Goal: Task Accomplishment & Management: Use online tool/utility

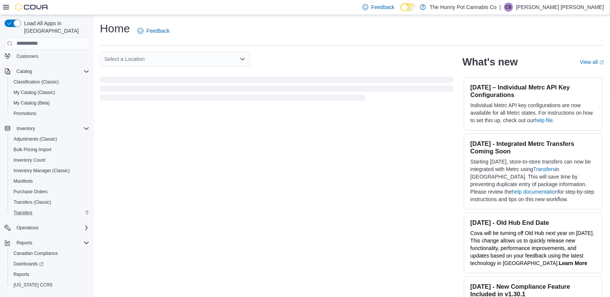
scroll to position [44, 0]
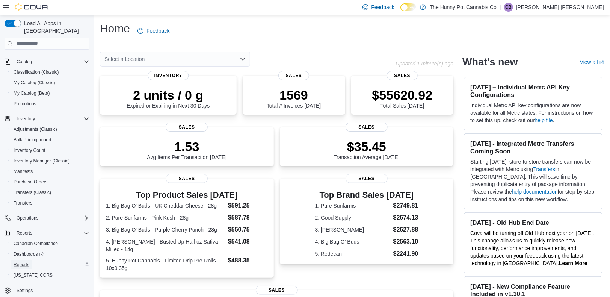
click at [20, 262] on span "Reports" at bounding box center [22, 265] width 16 height 6
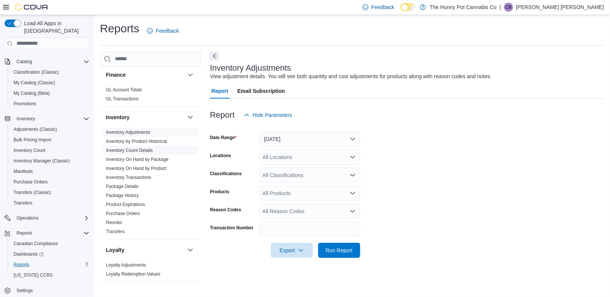
scroll to position [166, 0]
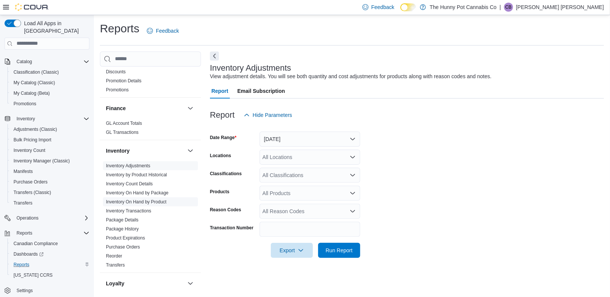
click at [159, 203] on link "Inventory On Hand by Product" at bounding box center [136, 201] width 61 height 5
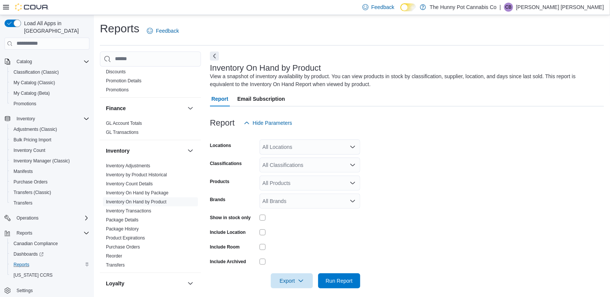
scroll to position [6, 0]
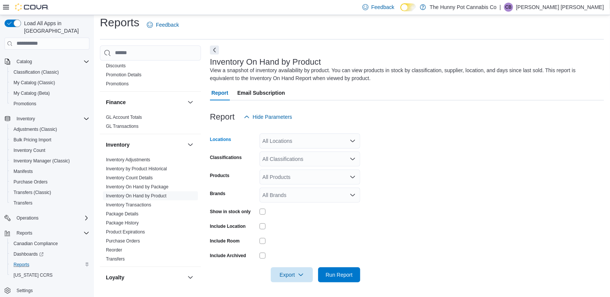
click at [284, 138] on div "All Locations" at bounding box center [310, 140] width 101 height 15
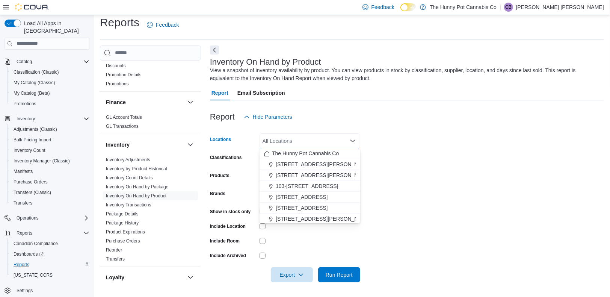
click at [417, 148] on form "Locations All Locations Combo box. Selected. Combo box input. All Locations. Ty…" at bounding box center [407, 203] width 394 height 158
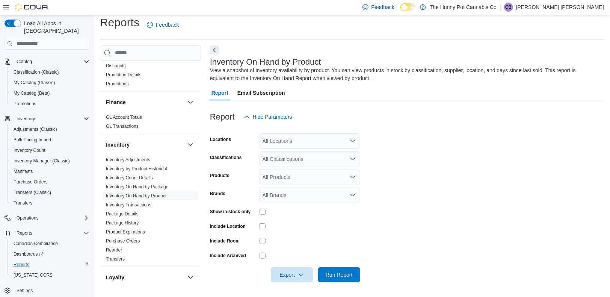
click at [278, 174] on div "All Products" at bounding box center [310, 177] width 101 height 15
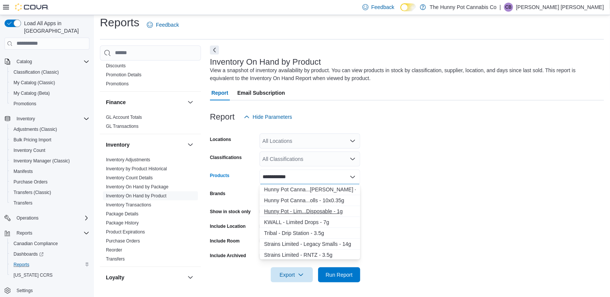
type input "**********"
click at [315, 212] on div "Hunny Pot - Lim...Disposable - 1g" at bounding box center [310, 211] width 92 height 8
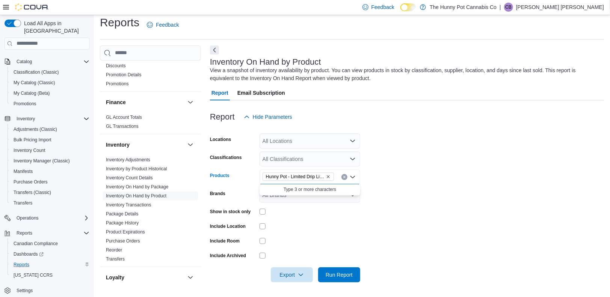
click at [383, 215] on form "Locations All Locations Classifications All Classifications Products Hunny Pot …" at bounding box center [407, 203] width 394 height 158
click at [339, 277] on span "Run Report" at bounding box center [339, 275] width 27 height 8
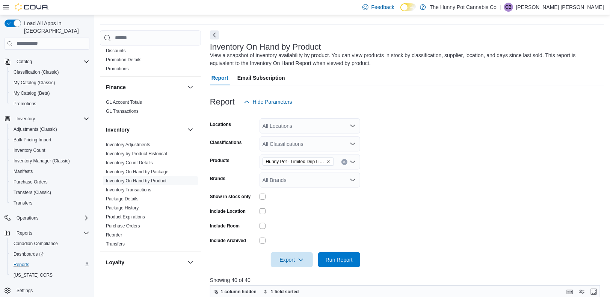
scroll to position [253, 0]
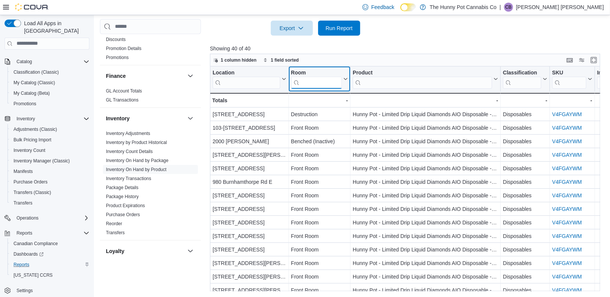
click at [320, 83] on input "search" at bounding box center [316, 82] width 51 height 12
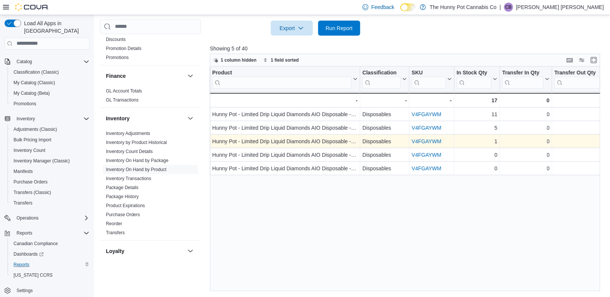
scroll to position [0, 145]
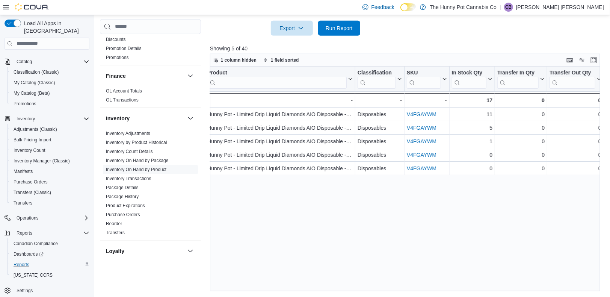
type input "*****"
